Goal: Information Seeking & Learning: Learn about a topic

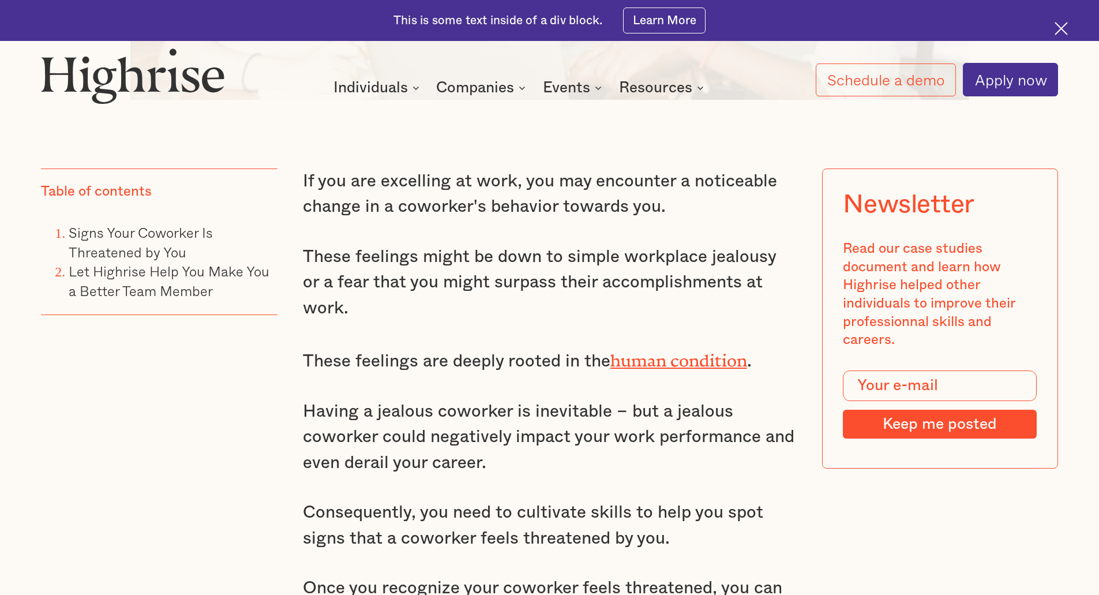
scroll to position [980, 0]
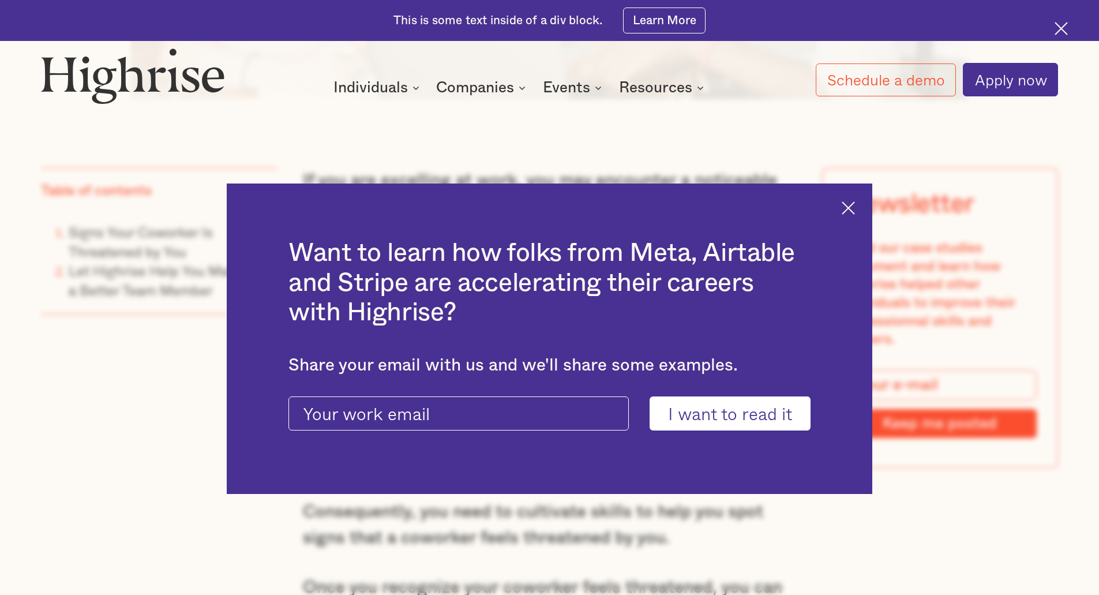
click at [862, 210] on div "Want to learn how folks from Meta, Airtable and Stripe are accelerating their c…" at bounding box center [549, 338] width 645 height 311
click at [852, 212] on img at bounding box center [847, 207] width 13 height 13
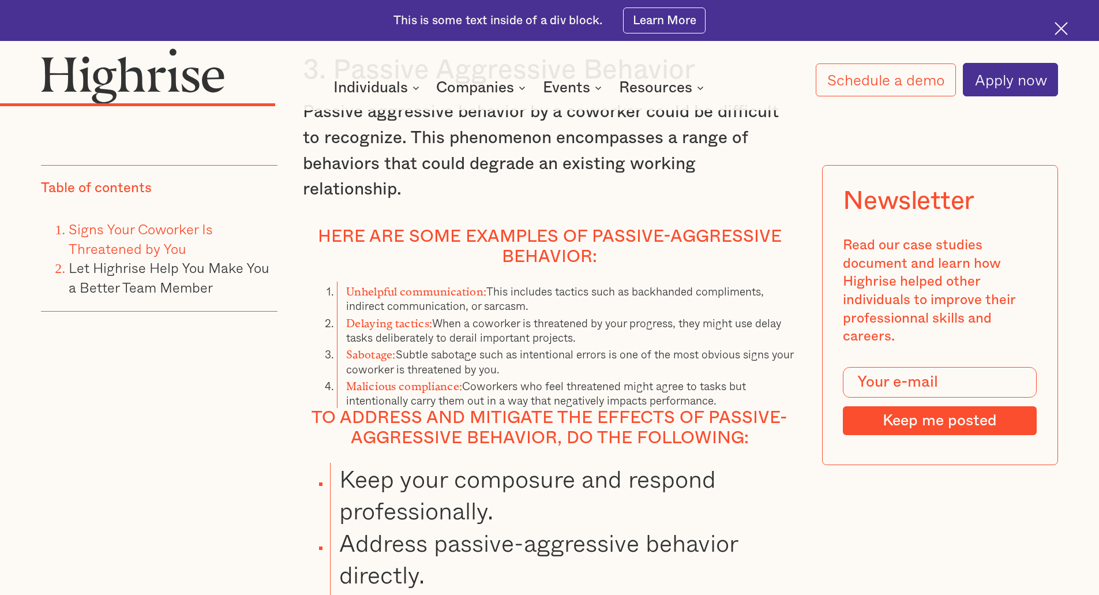
scroll to position [4729, 0]
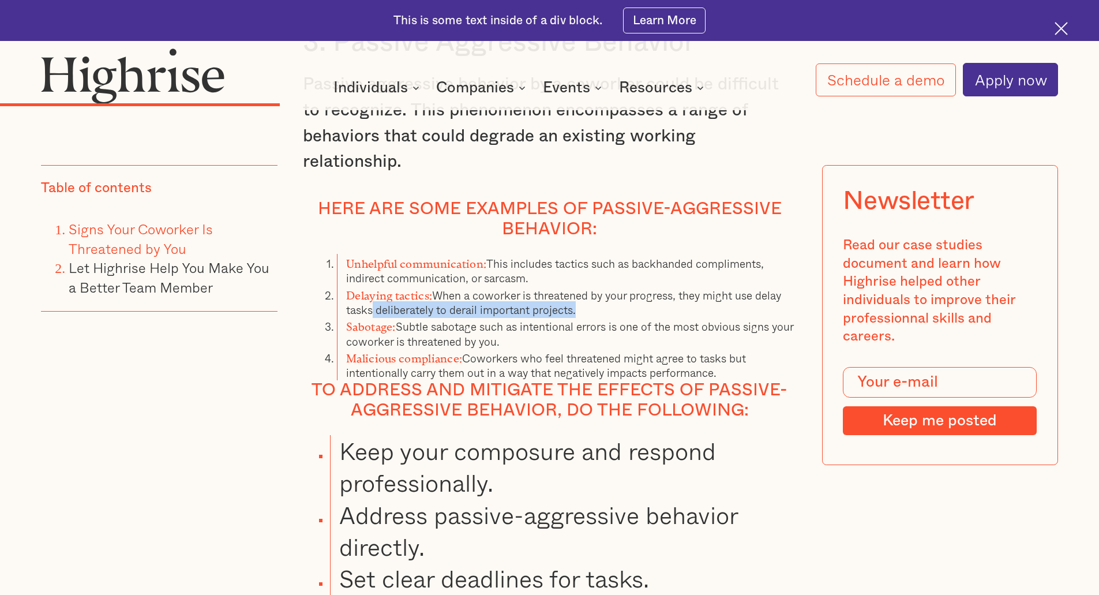
drag, startPoint x: 373, startPoint y: 288, endPoint x: 589, endPoint y: 283, distance: 216.3
click at [589, 285] on li "Delaying tactics: When a coworker is threatened by your progress, they might us…" at bounding box center [566, 301] width 459 height 32
click at [555, 348] on li "Malicious compliance: Coworkers who feel threatened might agree to tasks but in…" at bounding box center [566, 364] width 459 height 32
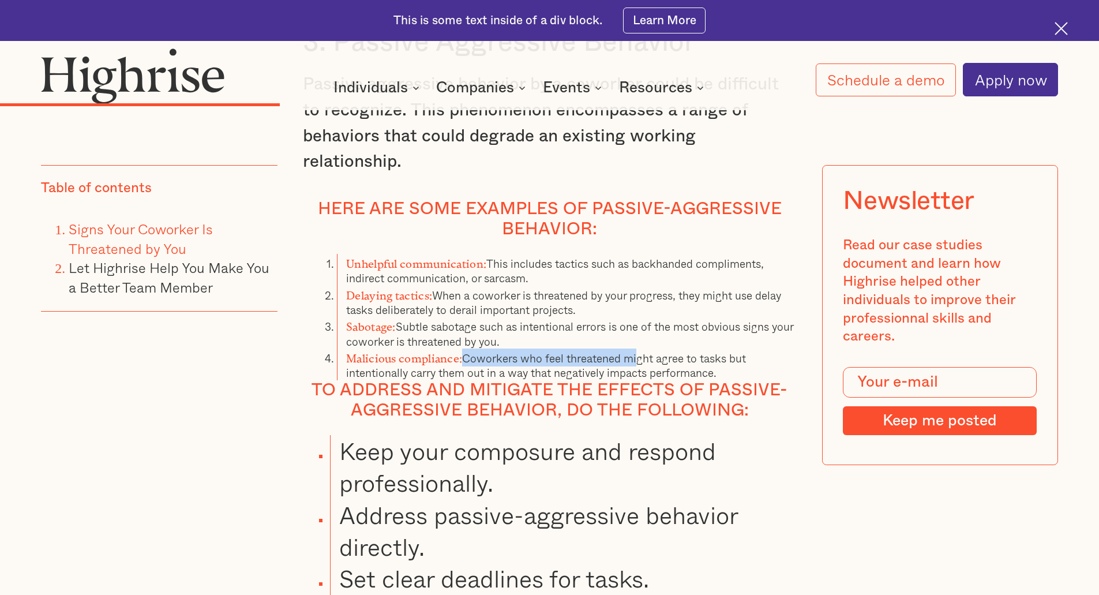
drag, startPoint x: 467, startPoint y: 330, endPoint x: 733, endPoint y: 329, distance: 265.9
click at [640, 348] on li "Malicious compliance: Coworkers who feel threatened might agree to tasks but in…" at bounding box center [566, 364] width 459 height 32
click at [735, 348] on li "Malicious compliance: Coworkers who feel threatened might agree to tasks but in…" at bounding box center [566, 364] width 459 height 32
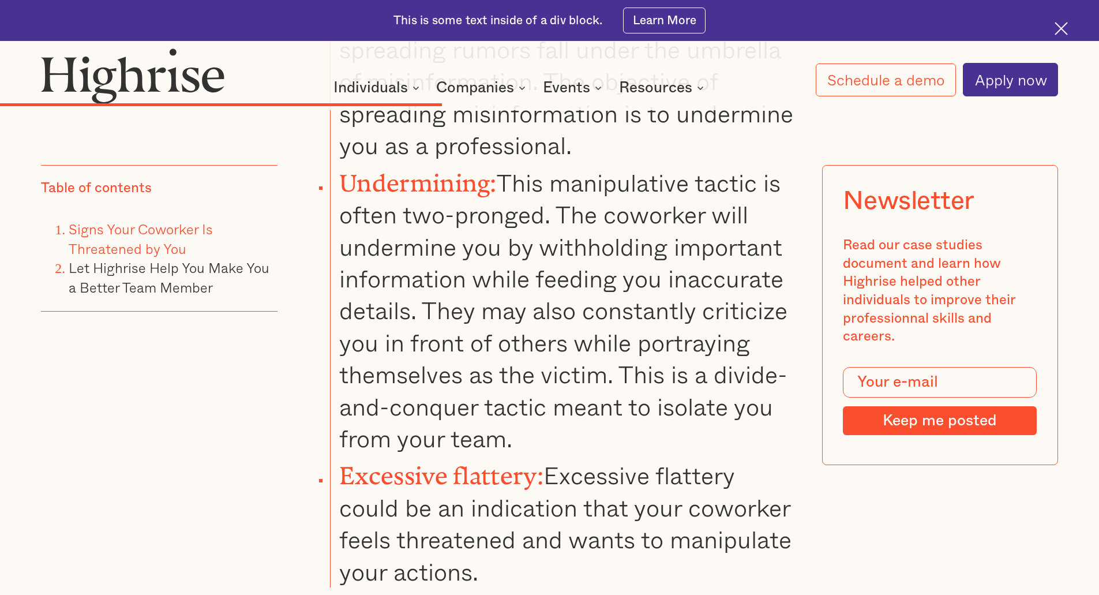
scroll to position [6805, 0]
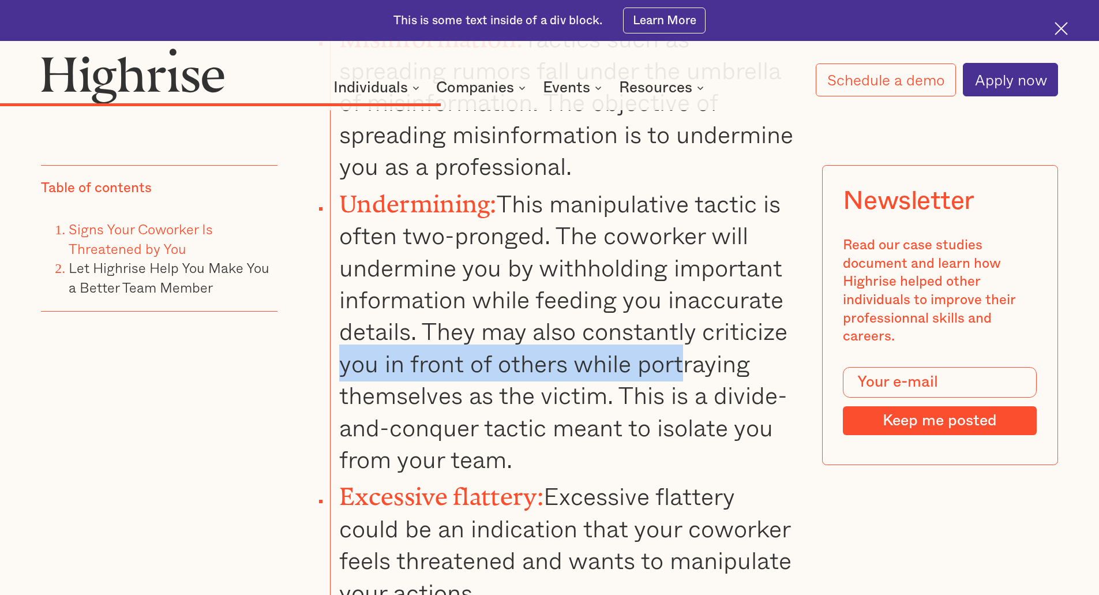
drag, startPoint x: 339, startPoint y: 325, endPoint x: 688, endPoint y: 316, distance: 349.0
click at [688, 316] on li "Undermining: This manipulative tactic is often two-pronged. The coworker will u…" at bounding box center [563, 328] width 466 height 293
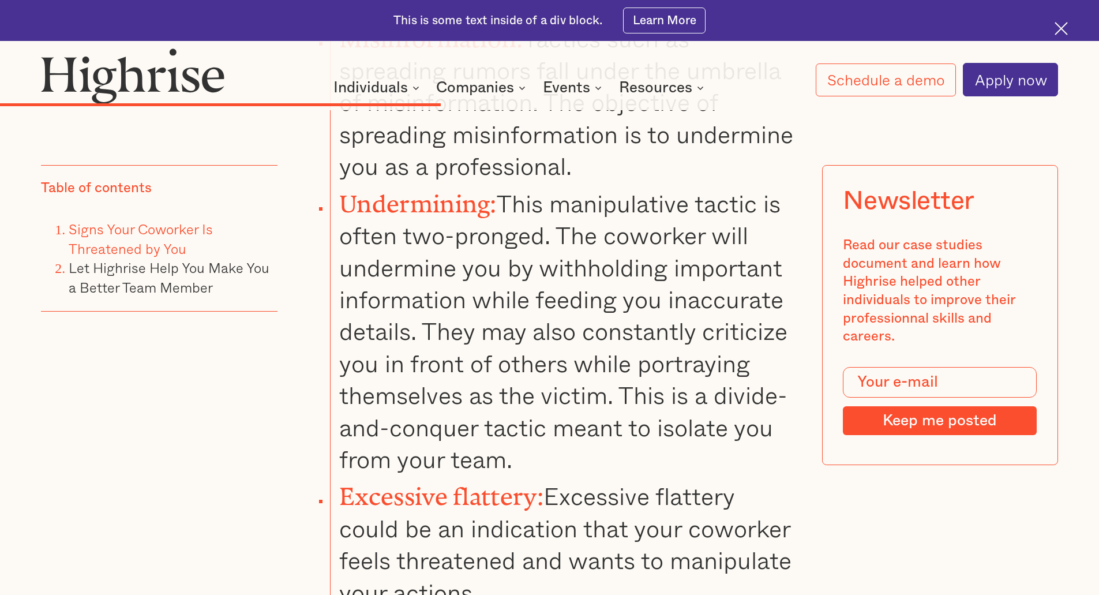
click at [747, 329] on li "Undermining: This manipulative tactic is often two-pronged. The coworker will u…" at bounding box center [563, 328] width 466 height 293
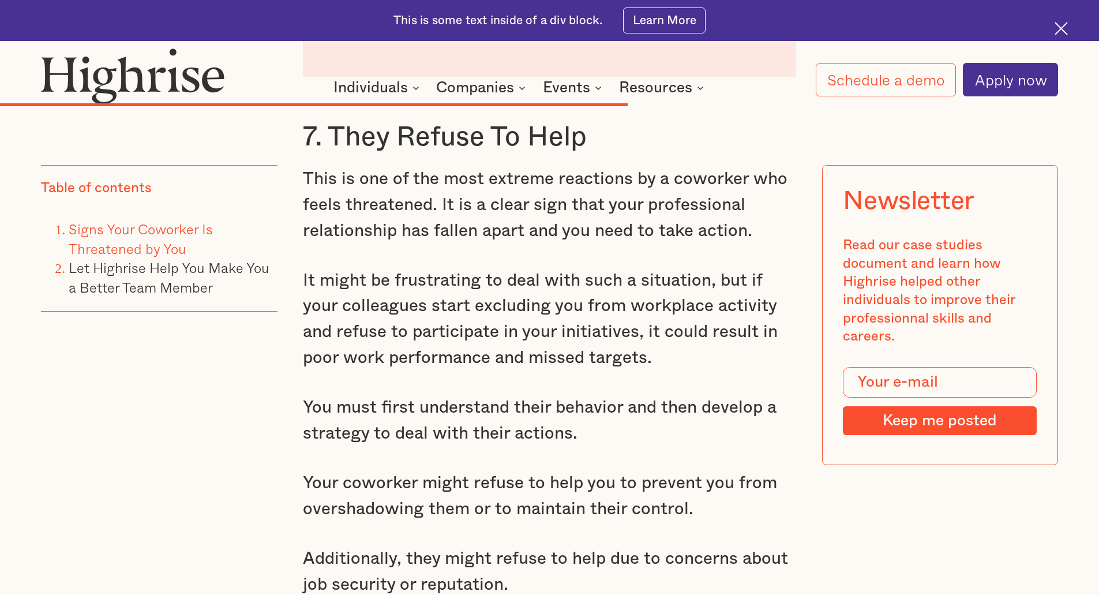
scroll to position [9169, 0]
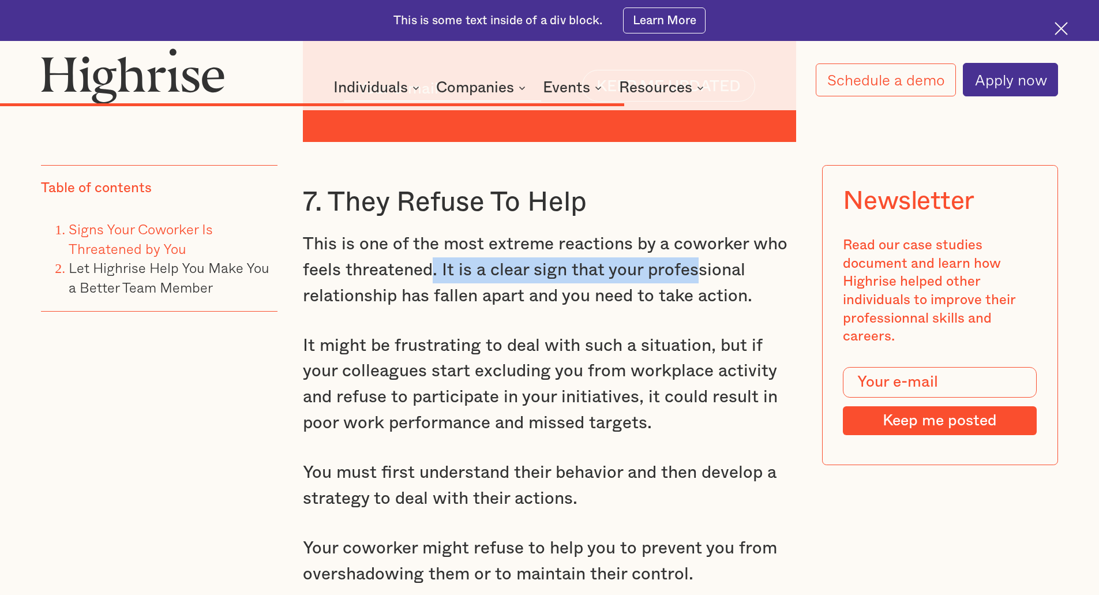
drag, startPoint x: 431, startPoint y: 269, endPoint x: 479, endPoint y: 341, distance: 86.5
click at [688, 272] on p "This is one of the most extreme reactions by a coworker who feels threatened. I…" at bounding box center [550, 269] width 494 height 77
click at [430, 336] on p "It might be frustrating to deal with such a situation, but if your colleagues s…" at bounding box center [550, 384] width 494 height 103
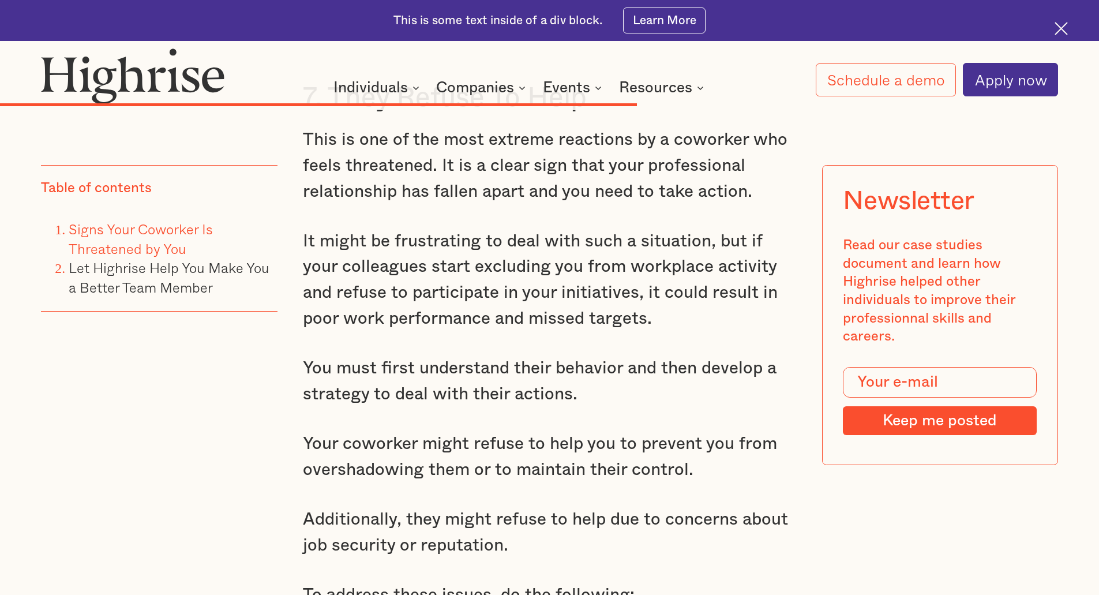
scroll to position [9285, 0]
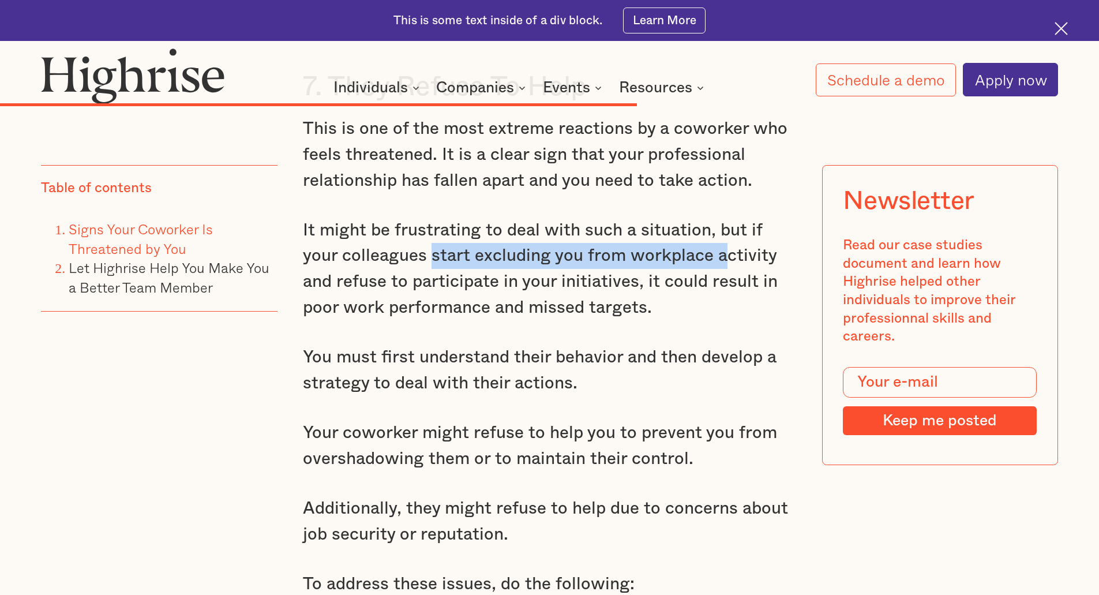
drag, startPoint x: 389, startPoint y: 256, endPoint x: 710, endPoint y: 245, distance: 321.4
click at [686, 242] on p "It might be frustrating to deal with such a situation, but if your colleagues s…" at bounding box center [550, 268] width 494 height 103
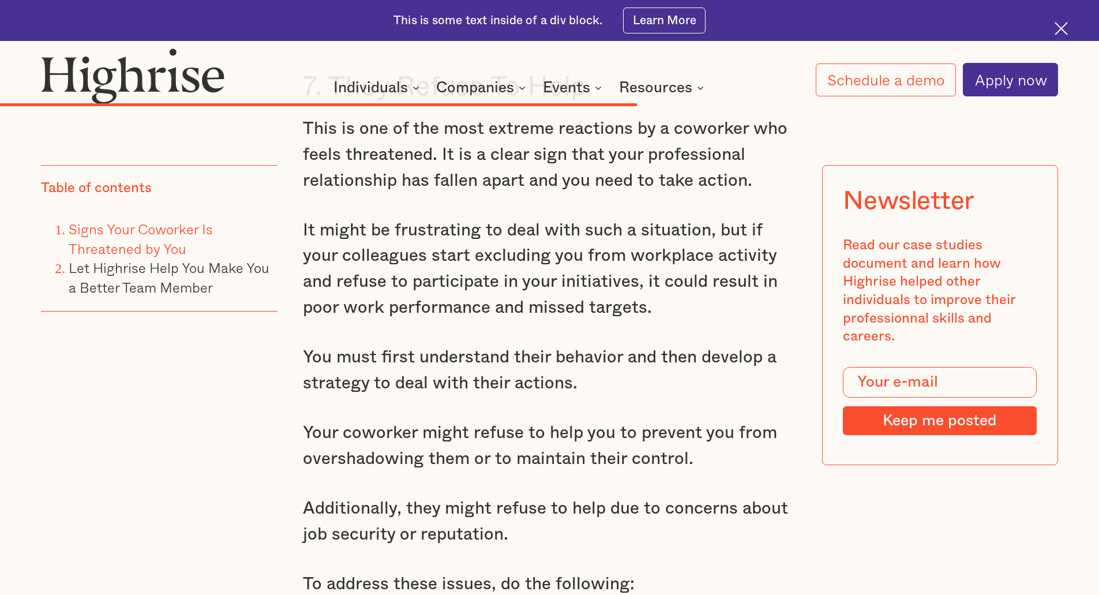
click at [770, 250] on p "It might be frustrating to deal with such a situation, but if your colleagues s…" at bounding box center [550, 268] width 494 height 103
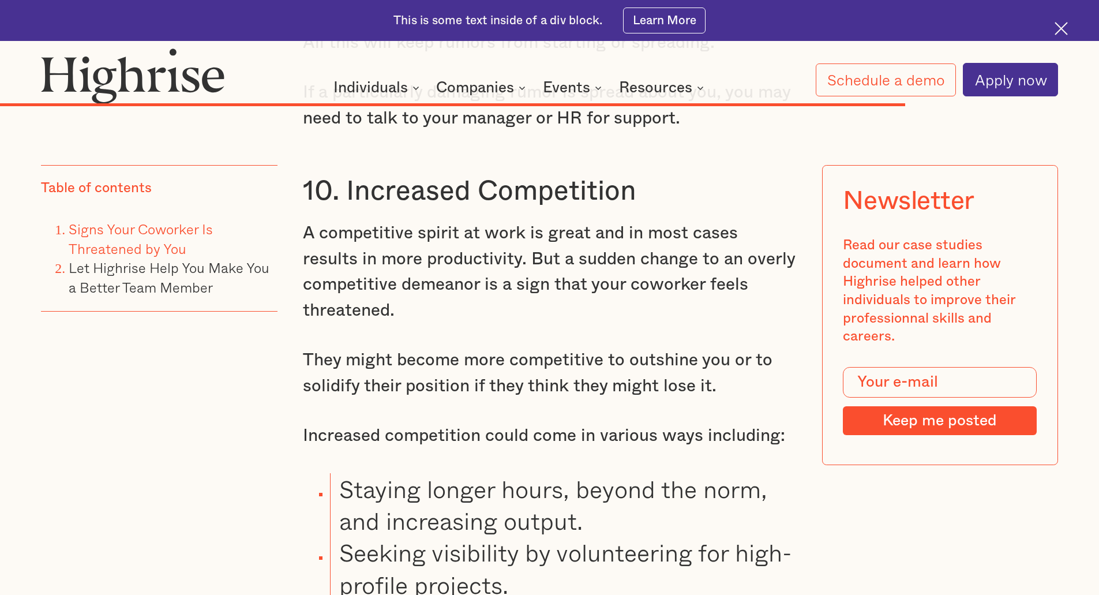
scroll to position [12802, 0]
